Goal: Information Seeking & Learning: Learn about a topic

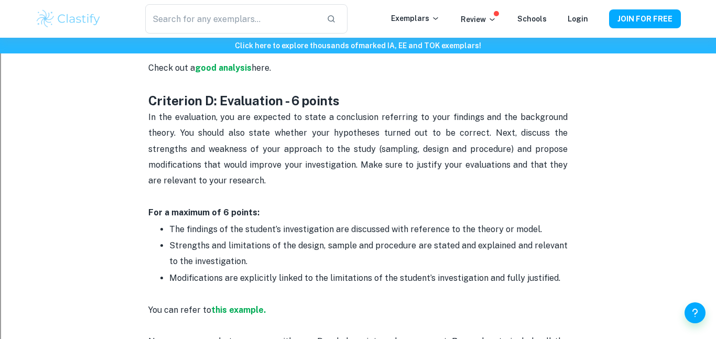
scroll to position [1385, 0]
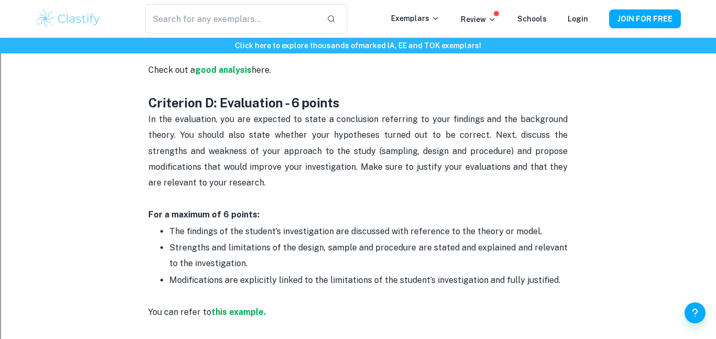
click at [403, 263] on p "Strengths and limitations of the design, sample and procedure are stated and ex…" at bounding box center [368, 256] width 398 height 32
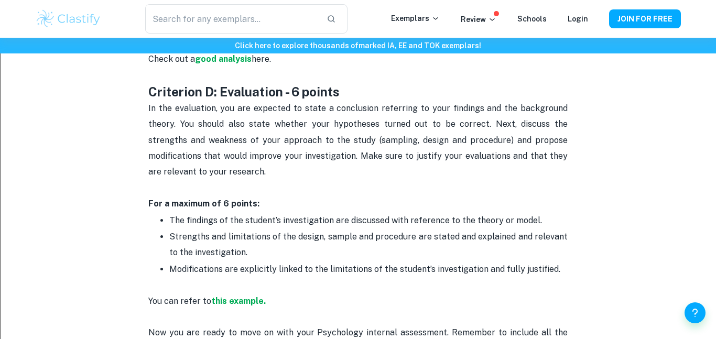
click at [398, 262] on p "Modifications are explicitly linked to the limitations of the student’s investi…" at bounding box center [368, 270] width 398 height 16
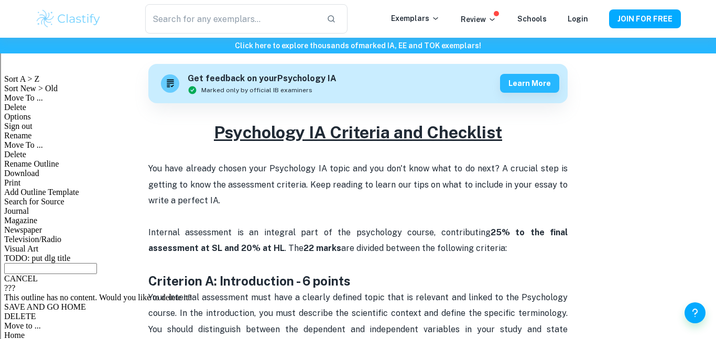
scroll to position [0, 0]
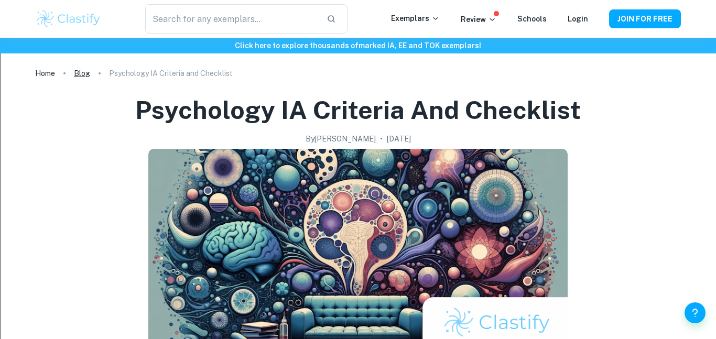
click at [78, 71] on link "Blog" at bounding box center [82, 73] width 16 height 15
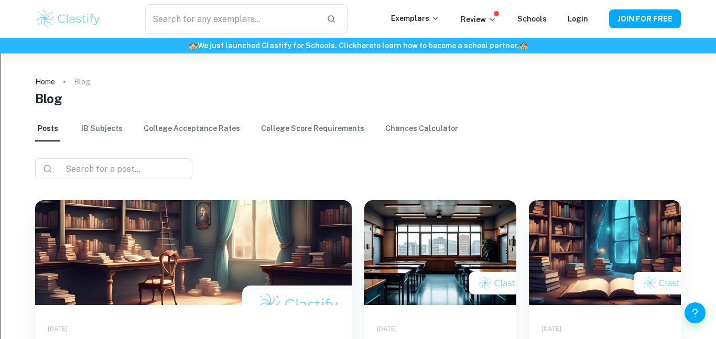
click at [105, 132] on link "IB Subjects" at bounding box center [101, 128] width 41 height 25
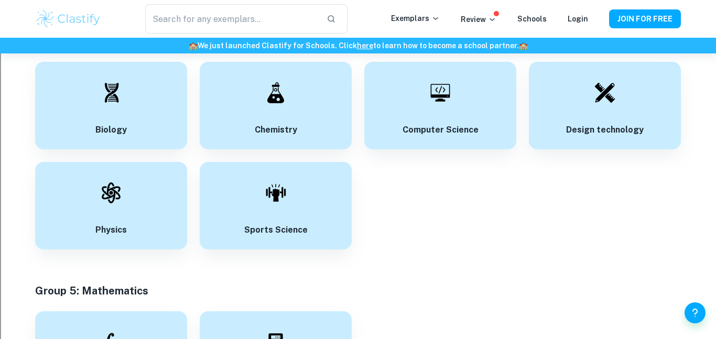
scroll to position [1788, 0]
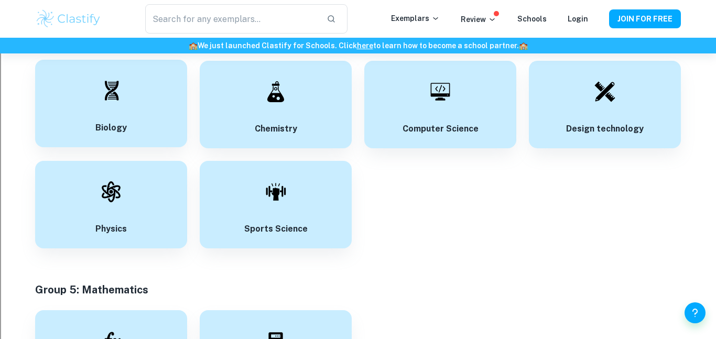
click at [137, 115] on div "Biology" at bounding box center [111, 104] width 152 height 88
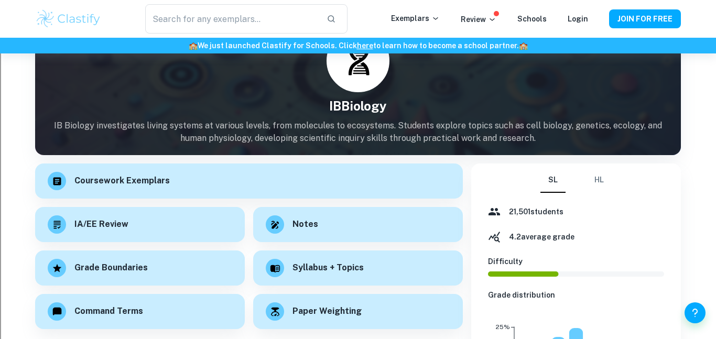
scroll to position [138, 0]
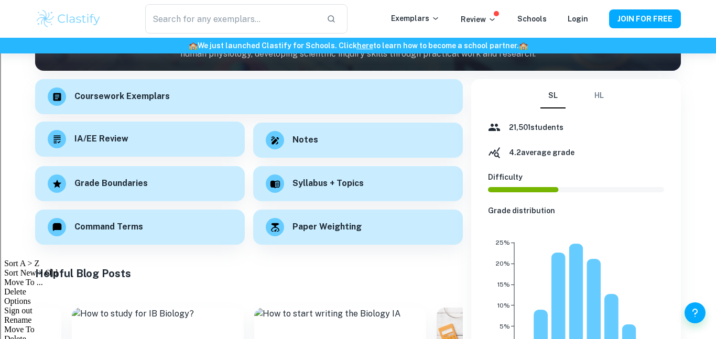
click at [138, 127] on div "IA/EE Review" at bounding box center [140, 139] width 210 height 35
